Goal: Check status

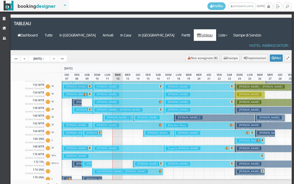
scroll to position [206, 0]
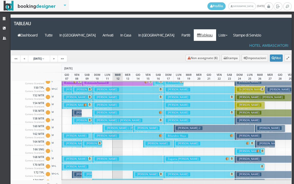
scroll to position [232, 0]
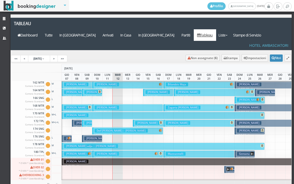
click at [147, 121] on h3 "Minissale Biagio" at bounding box center [147, 123] width 24 height 4
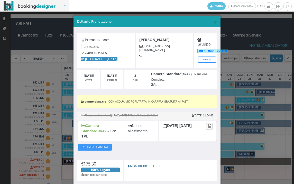
scroll to position [0, 0]
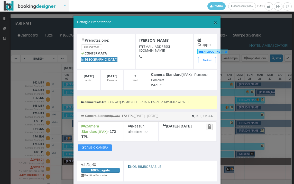
click at [214, 22] on span "×" at bounding box center [216, 22] width 4 height 9
